Goal: Task Accomplishment & Management: Complete application form

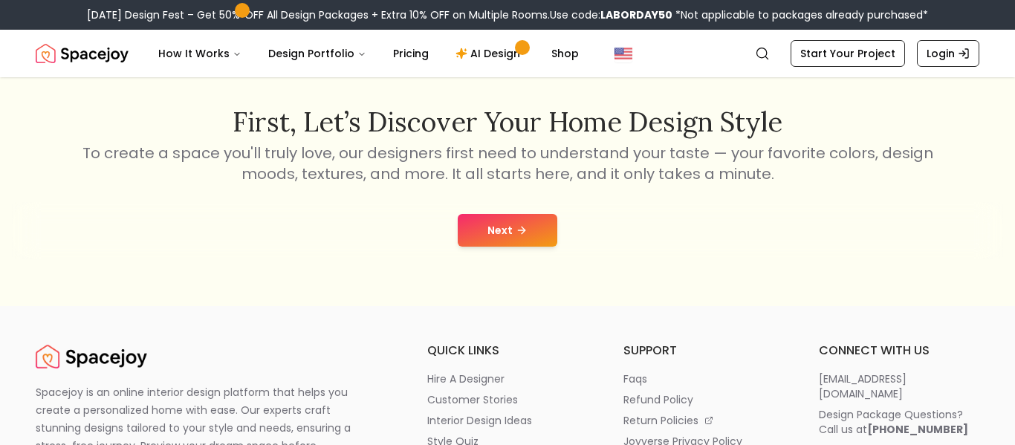
click at [510, 239] on button "Next" at bounding box center [508, 230] width 100 height 33
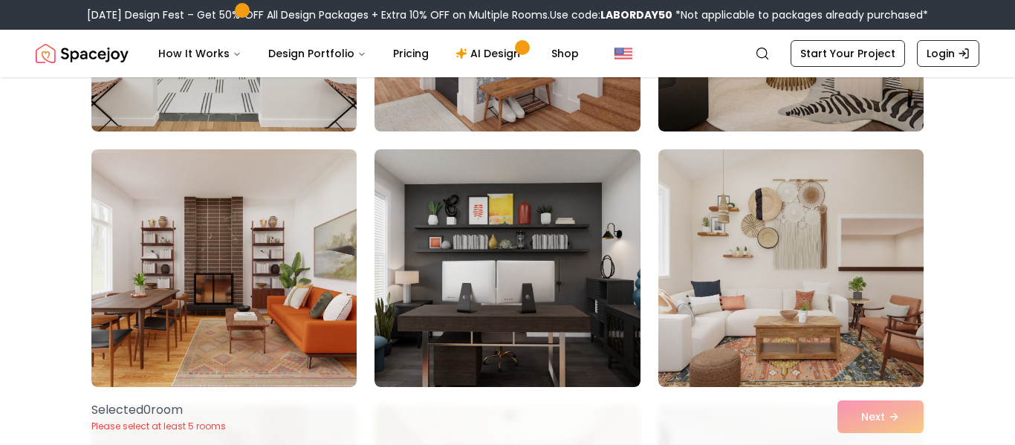
scroll to position [2864, 0]
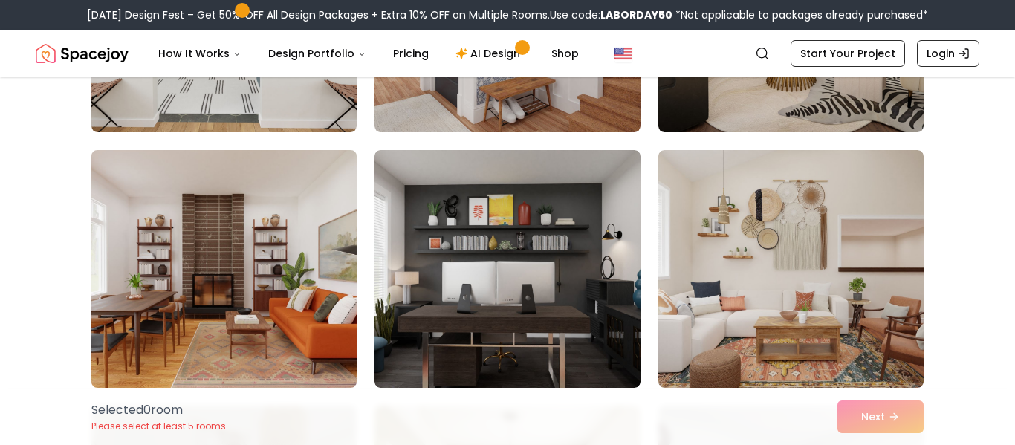
click at [277, 246] on img at bounding box center [224, 269] width 279 height 250
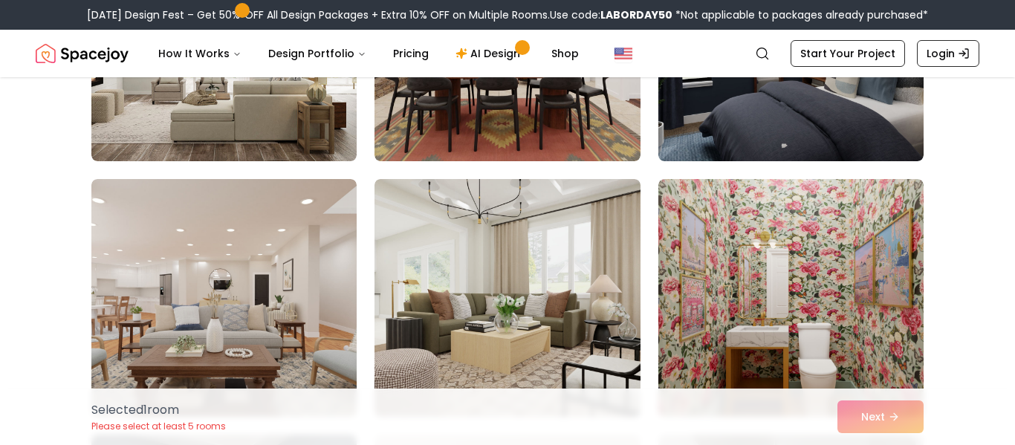
scroll to position [5390, 0]
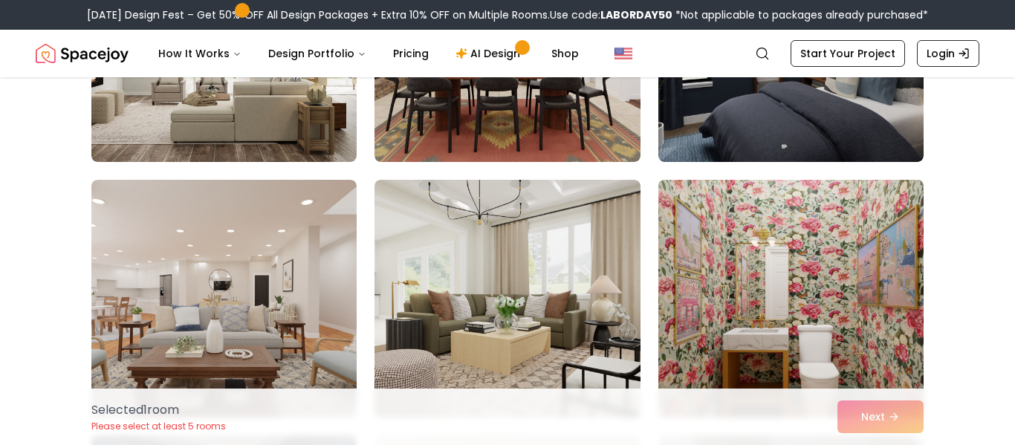
click at [828, 273] on img at bounding box center [791, 299] width 279 height 250
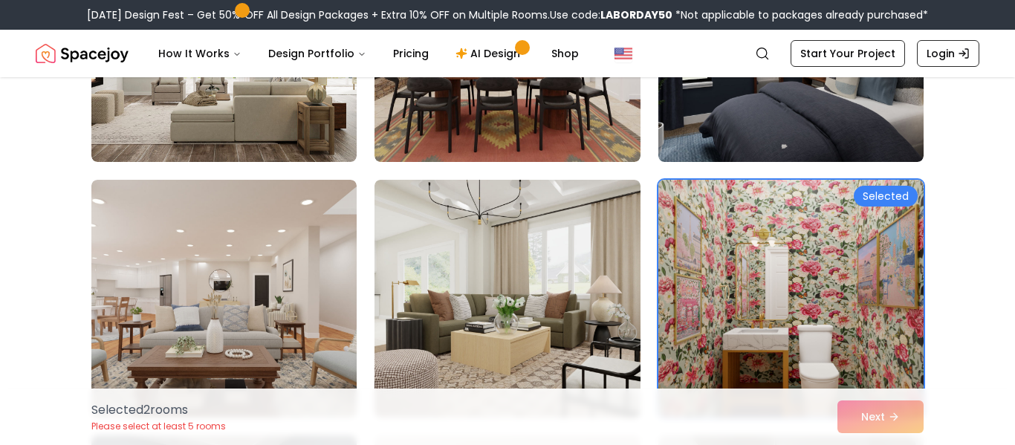
click at [828, 273] on img at bounding box center [791, 299] width 279 height 250
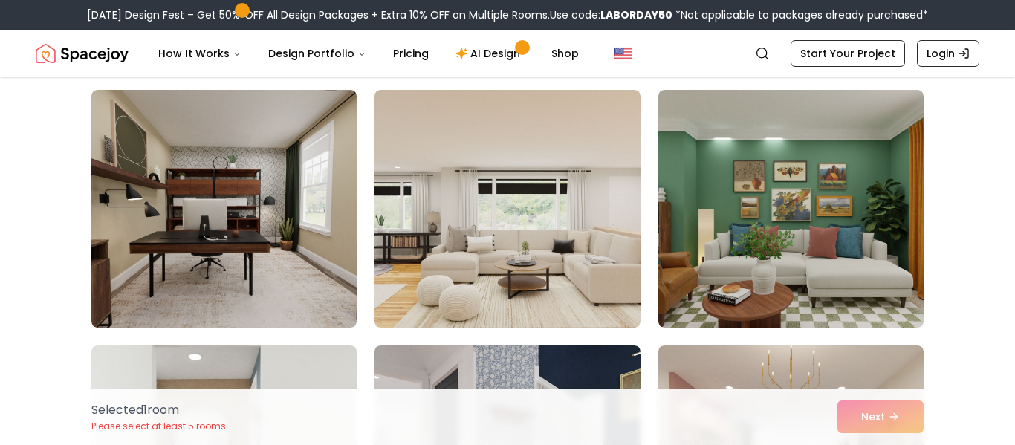
scroll to position [2414, 0]
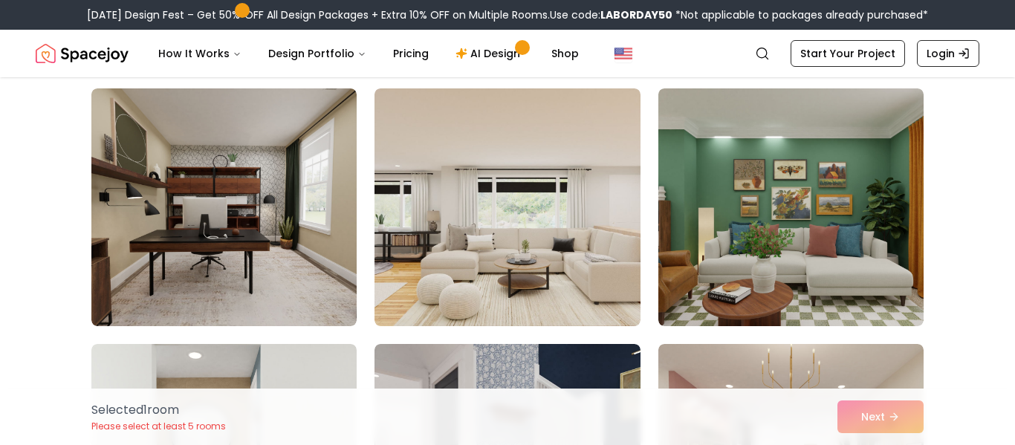
click at [840, 165] on img at bounding box center [790, 207] width 265 height 238
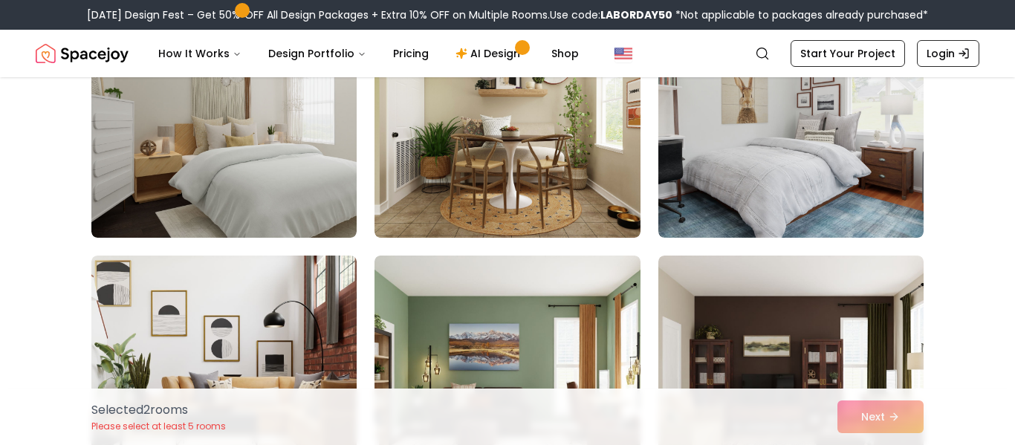
scroll to position [3907, 0]
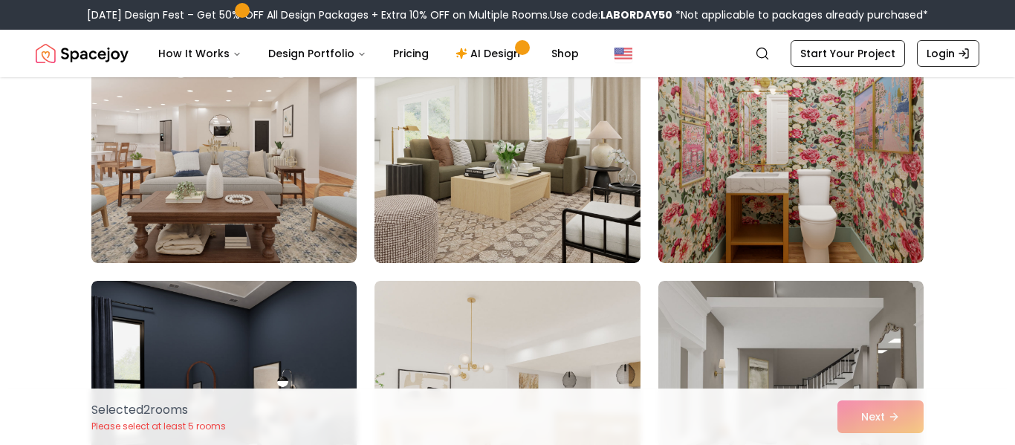
click at [840, 169] on img at bounding box center [790, 144] width 265 height 238
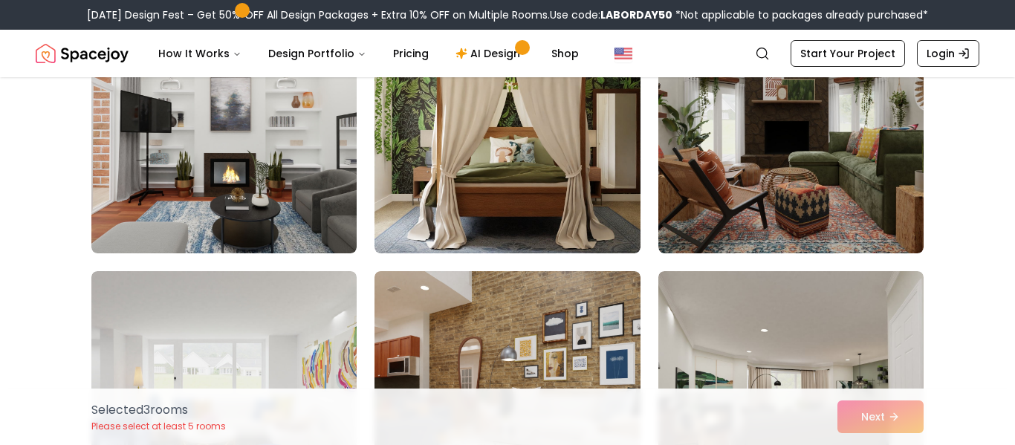
scroll to position [3768, 0]
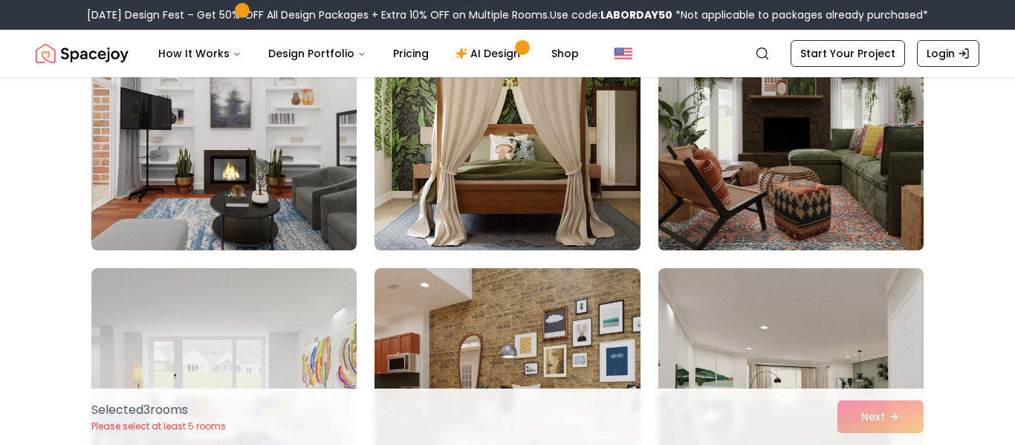
click at [838, 187] on img at bounding box center [791, 132] width 279 height 250
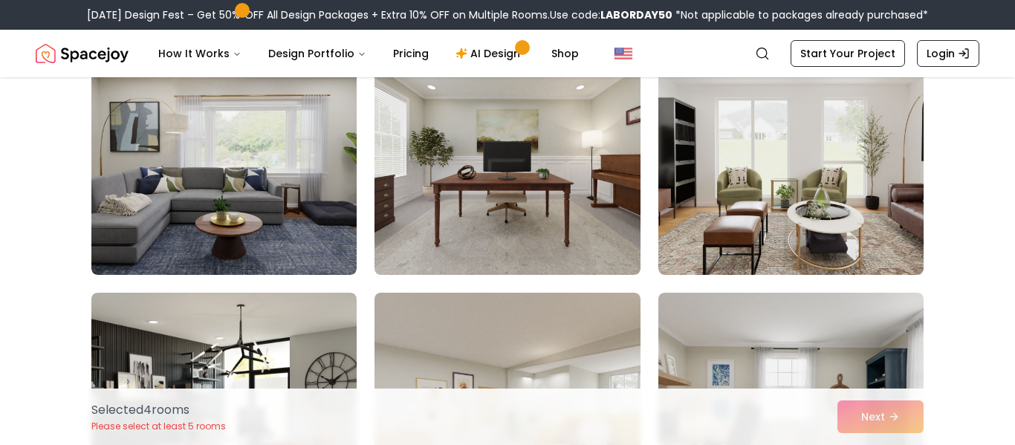
scroll to position [4255, 0]
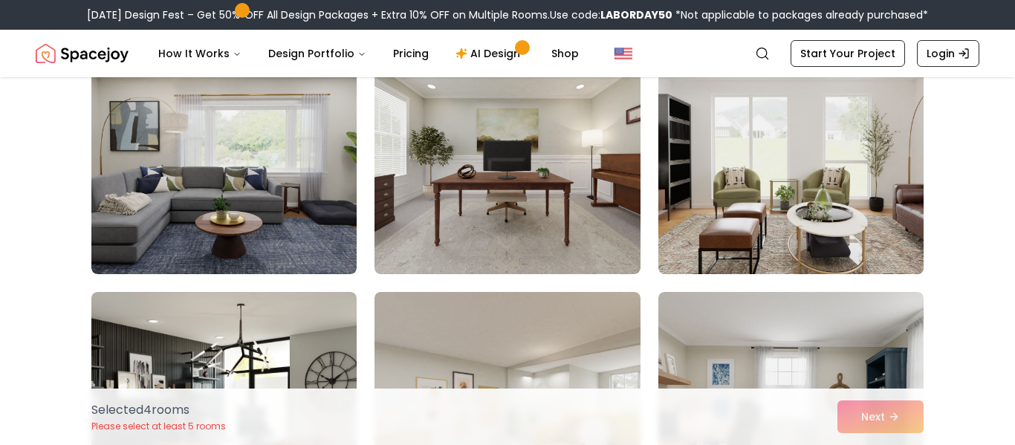
click at [729, 177] on img at bounding box center [791, 155] width 279 height 250
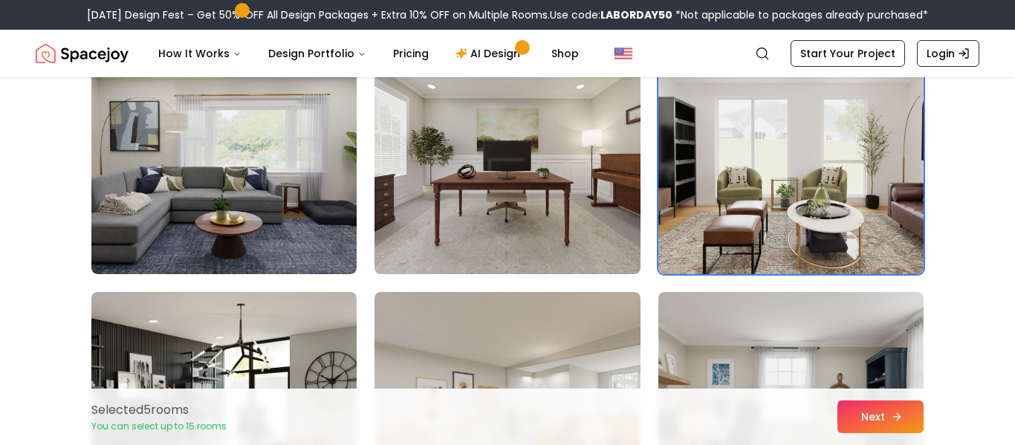
click at [859, 412] on button "Next" at bounding box center [880, 416] width 86 height 33
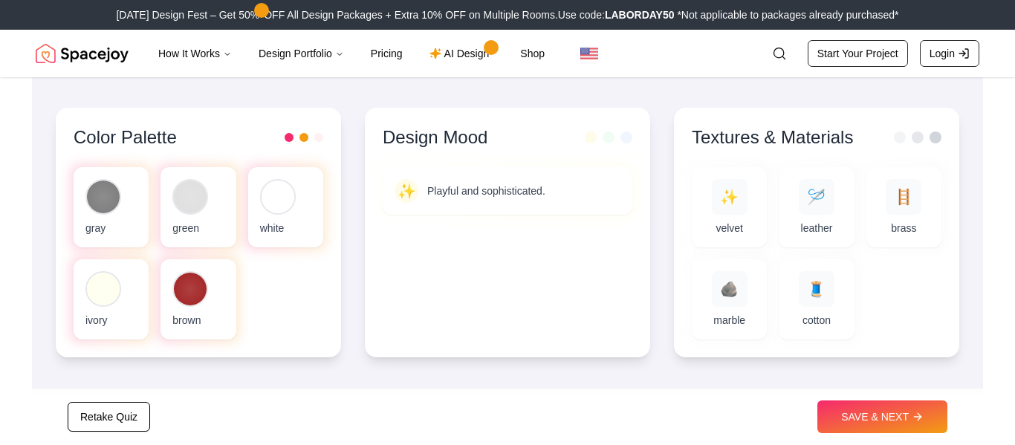
scroll to position [506, 0]
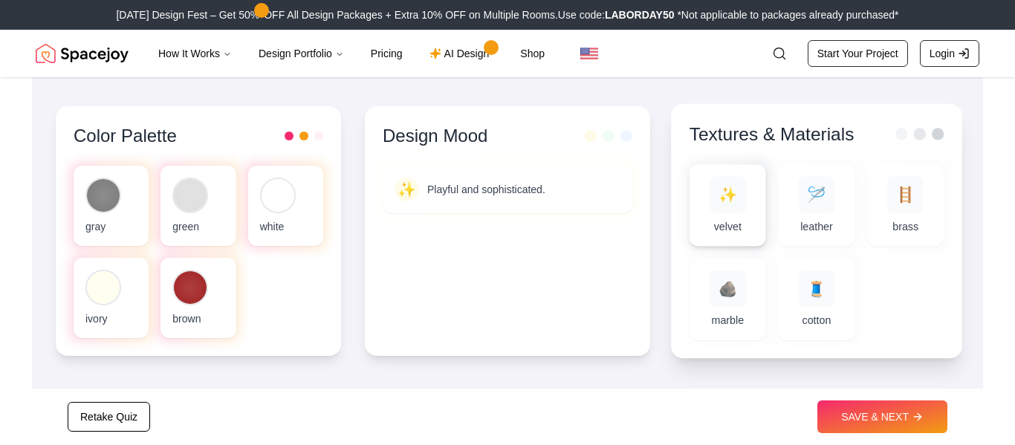
click at [727, 217] on div "✨ velvet" at bounding box center [727, 206] width 53 height 58
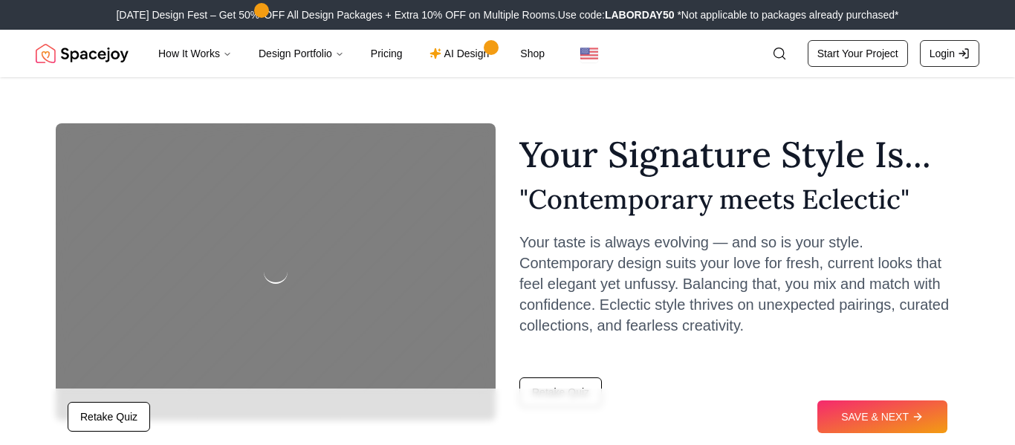
scroll to position [0, 0]
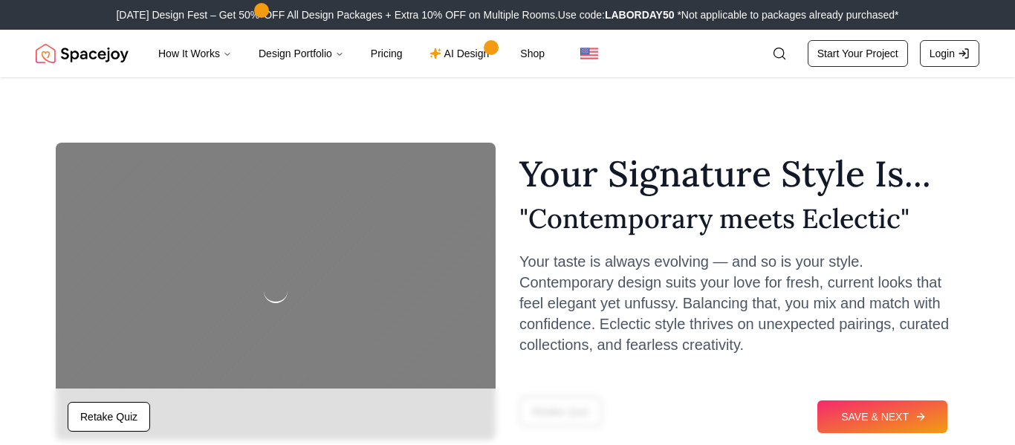
click at [892, 409] on button "SAVE & NEXT" at bounding box center [882, 416] width 130 height 33
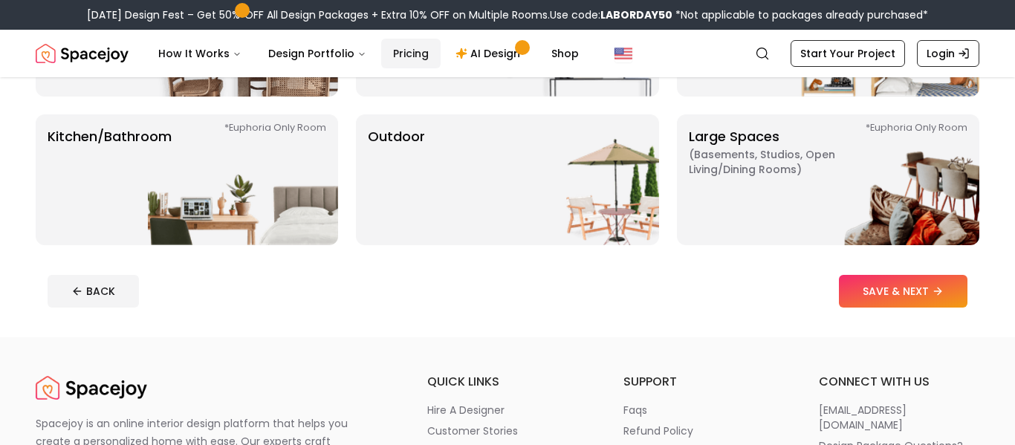
scroll to position [389, 0]
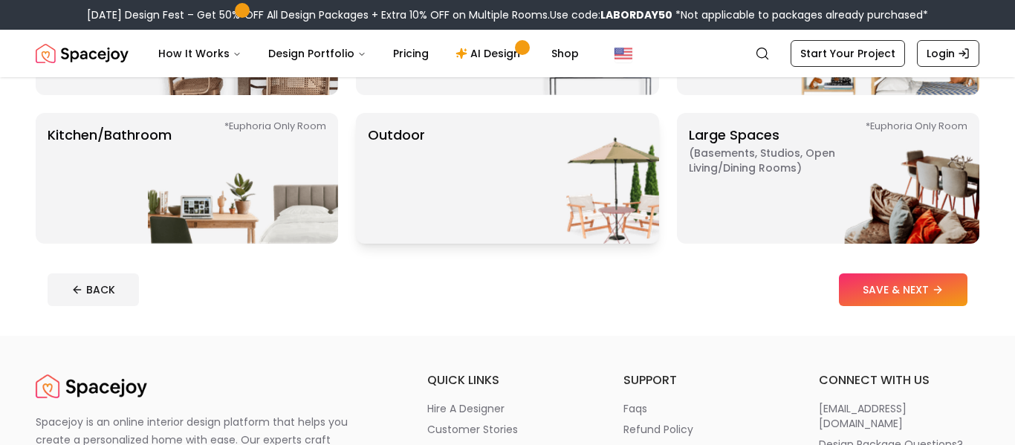
click at [626, 202] on img at bounding box center [564, 178] width 190 height 131
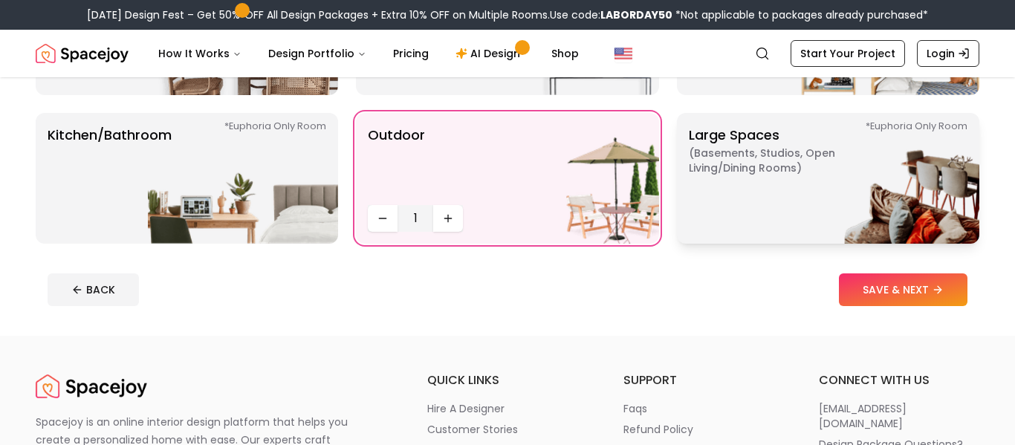
click at [718, 207] on p "Large Spaces ( Basements, Studios, Open living/dining rooms ) *Euphoria Only Ro…" at bounding box center [782, 178] width 186 height 107
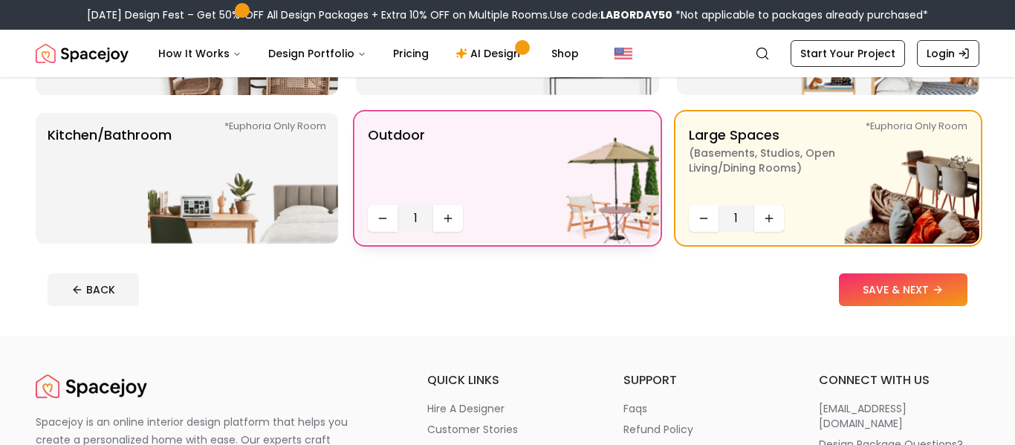
click at [466, 197] on div "Outdoor 1" at bounding box center [507, 178] width 302 height 131
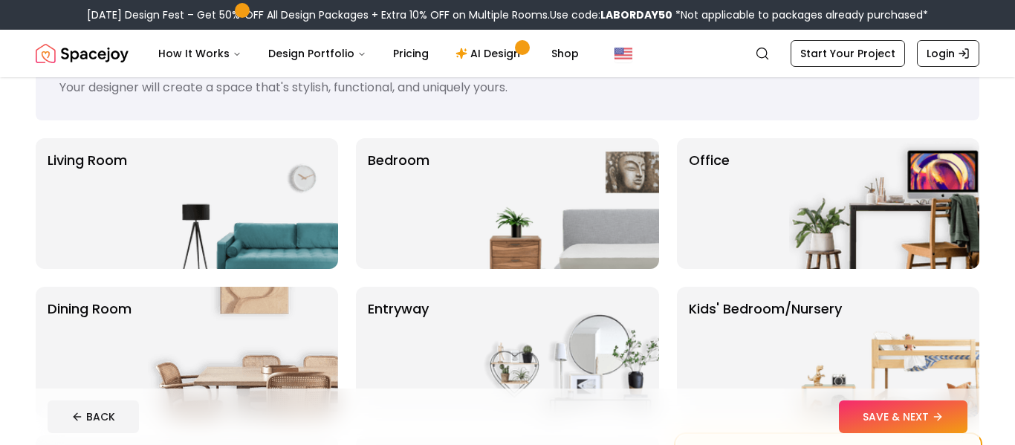
scroll to position [71, 0]
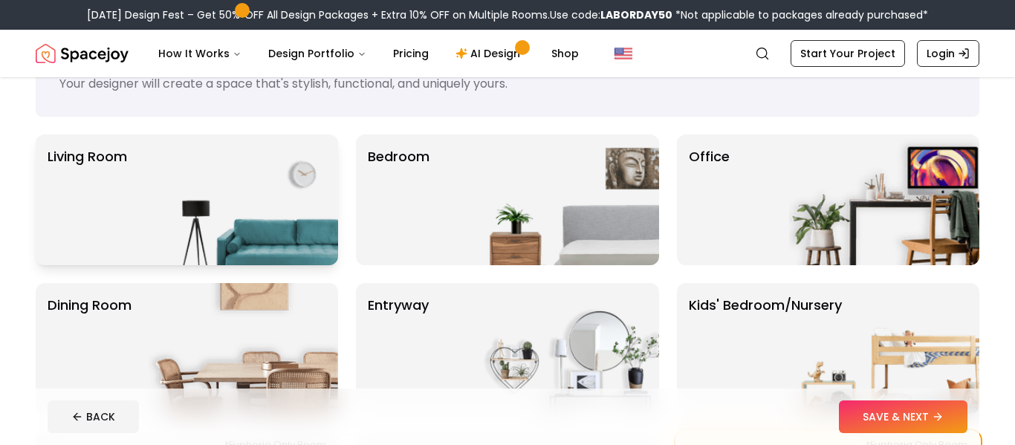
click at [289, 220] on img at bounding box center [243, 199] width 190 height 131
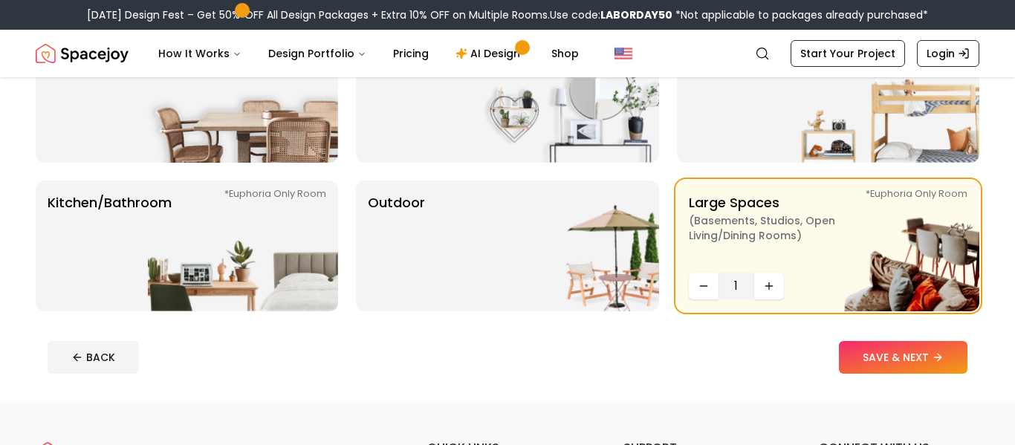
scroll to position [326, 0]
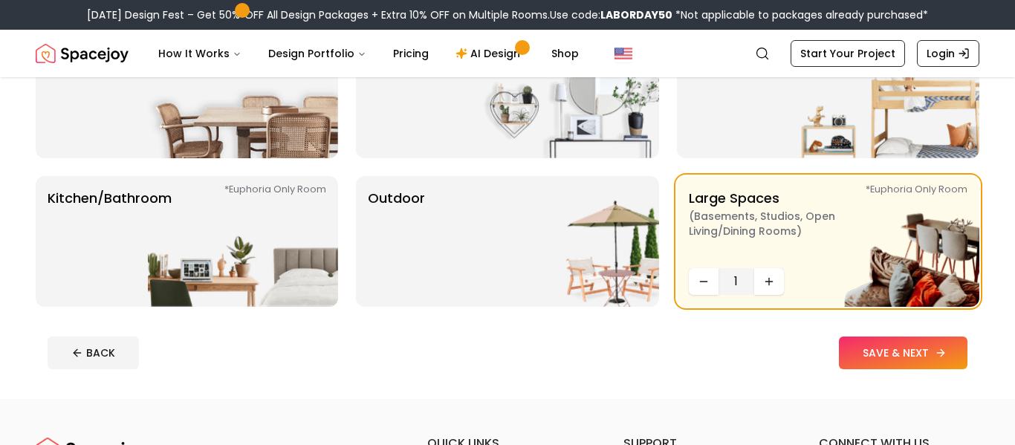
click at [905, 351] on button "SAVE & NEXT" at bounding box center [903, 353] width 129 height 33
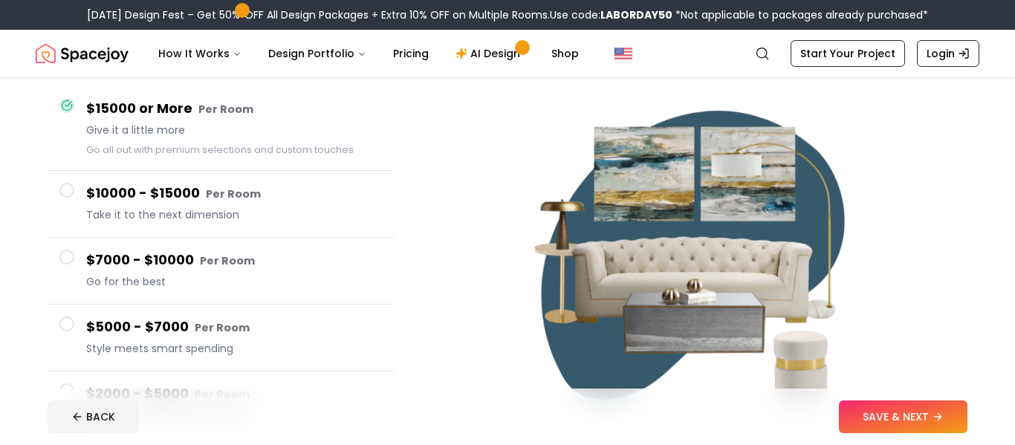
scroll to position [133, 0]
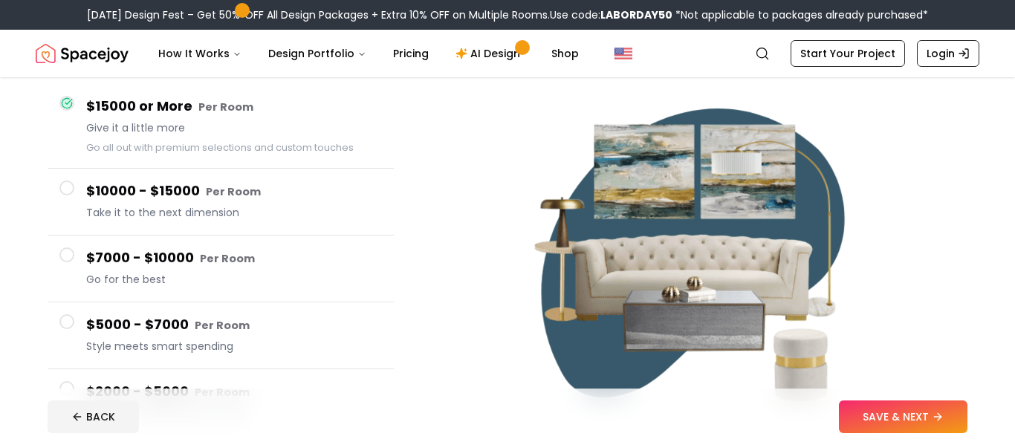
click at [263, 206] on span "Take it to the next dimension" at bounding box center [234, 212] width 296 height 15
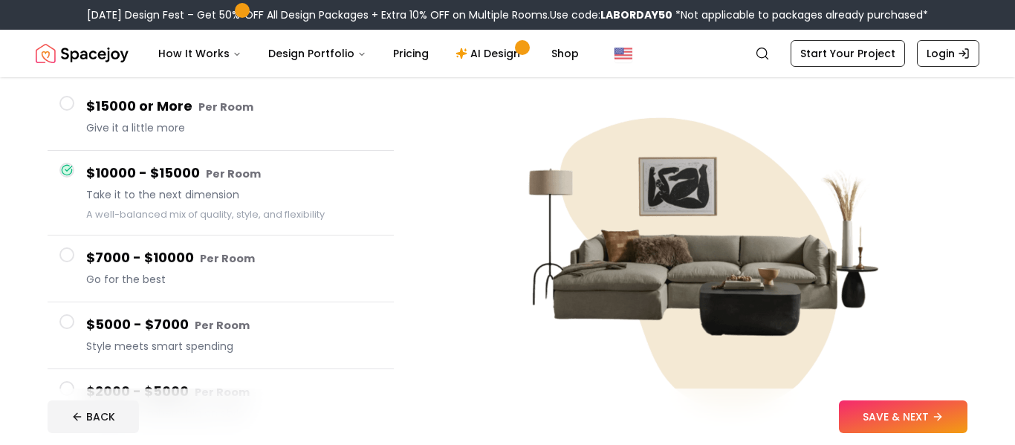
click at [190, 132] on span "Give it a little more" at bounding box center [234, 127] width 296 height 15
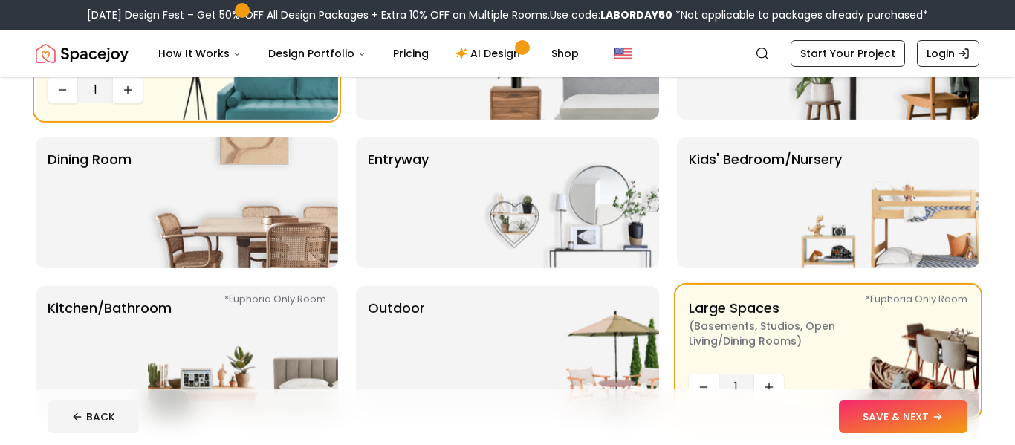
scroll to position [326, 0]
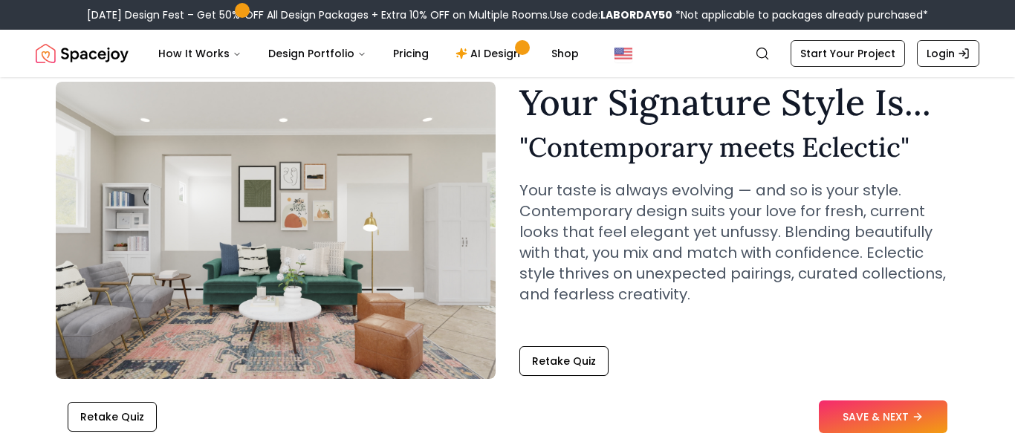
scroll to position [59, 0]
